Goal: Navigation & Orientation: Find specific page/section

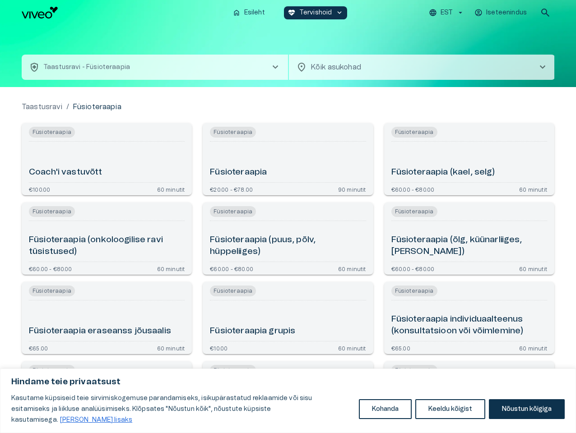
click at [385, 414] on button "Kohanda" at bounding box center [385, 409] width 53 height 20
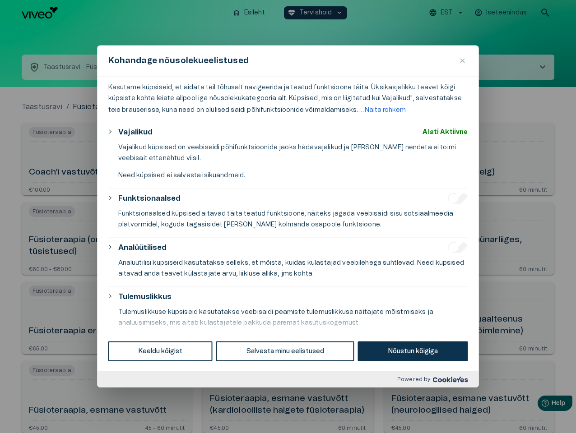
click at [450, 414] on div at bounding box center [288, 216] width 576 height 433
click at [526, 414] on div at bounding box center [288, 216] width 576 height 433
click at [447, 13] on div at bounding box center [288, 216] width 576 height 433
click at [501, 13] on div at bounding box center [288, 216] width 576 height 433
click at [545, 13] on div at bounding box center [288, 216] width 576 height 433
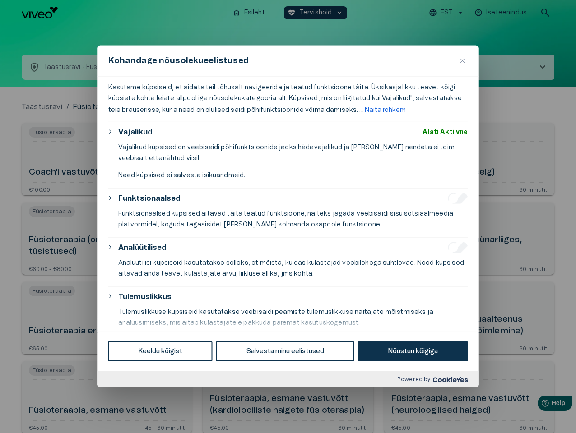
click at [288, 56] on div "Kohandage nõusolekueelistused" at bounding box center [287, 61] width 381 height 31
click at [155, 67] on div "Kohandage nõusolekueelistused" at bounding box center [287, 61] width 381 height 31
click at [422, 67] on div "Kohandage nõusolekueelistused" at bounding box center [287, 61] width 381 height 31
click at [106, 159] on div "Kasutame küpsiseid, et aidata teil tõhusalt navigeerida ja teatud funktsioone t…" at bounding box center [287, 204] width 381 height 254
